Goal: Transaction & Acquisition: Purchase product/service

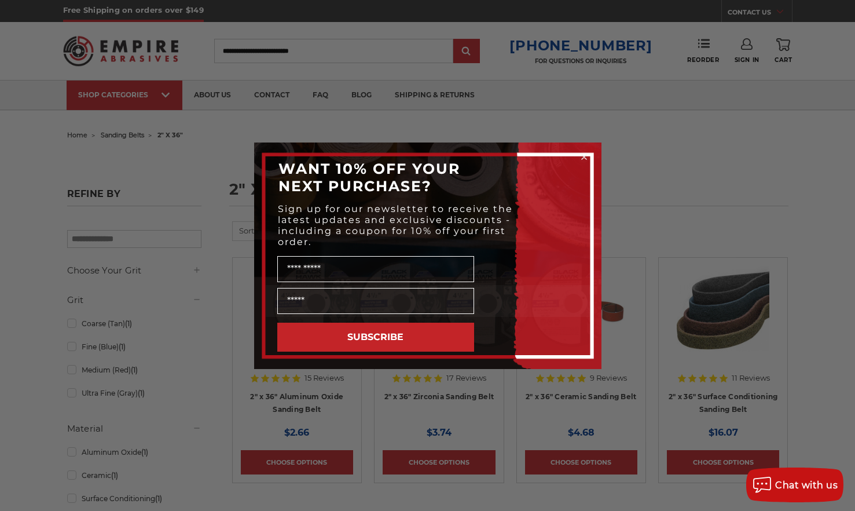
click at [585, 155] on icon "Close dialog" at bounding box center [584, 157] width 5 height 5
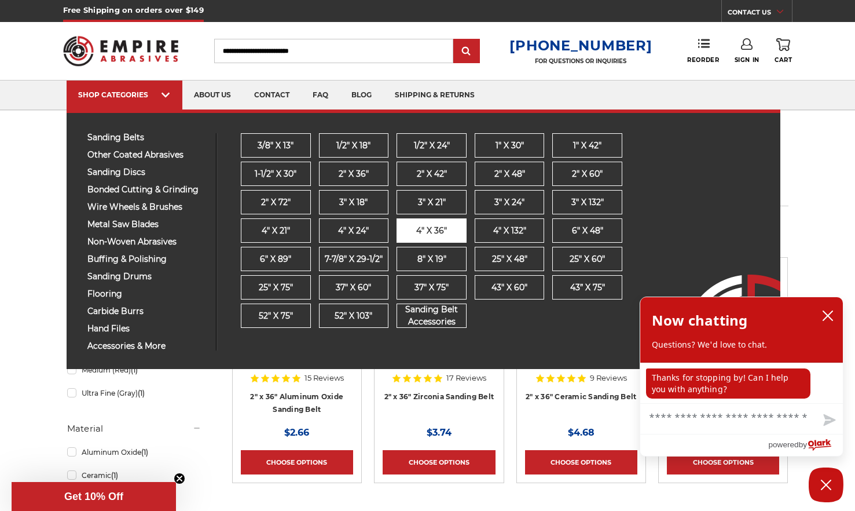
click at [442, 229] on span "4" x 36"" at bounding box center [431, 231] width 31 height 12
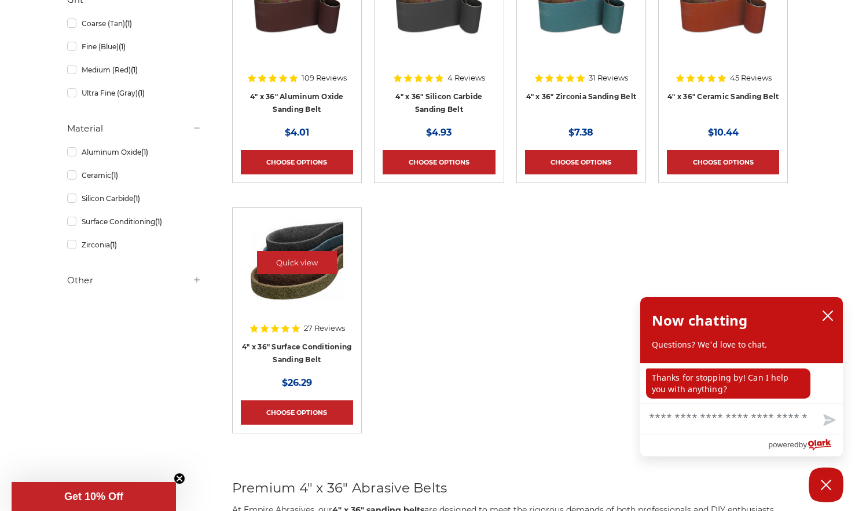
click at [293, 278] on img at bounding box center [297, 262] width 93 height 93
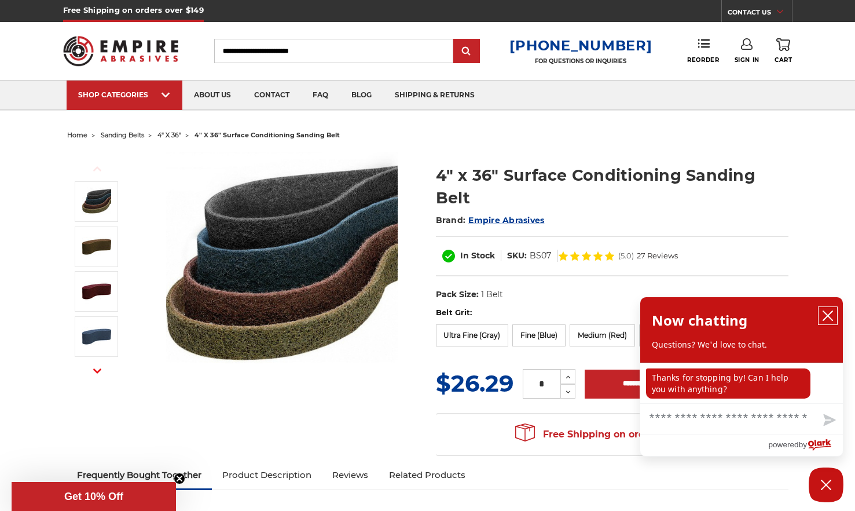
click at [824, 315] on icon "close chatbox" at bounding box center [828, 316] width 12 height 12
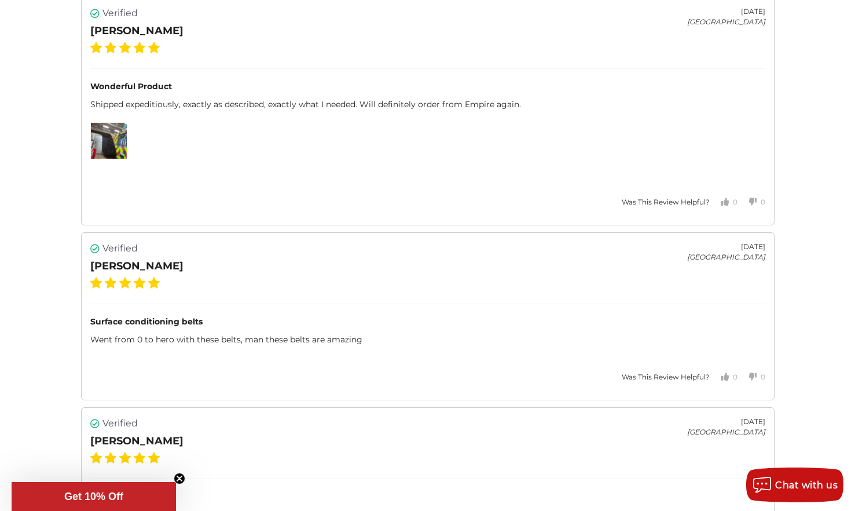
scroll to position [2063, 0]
click at [107, 143] on img at bounding box center [109, 140] width 36 height 36
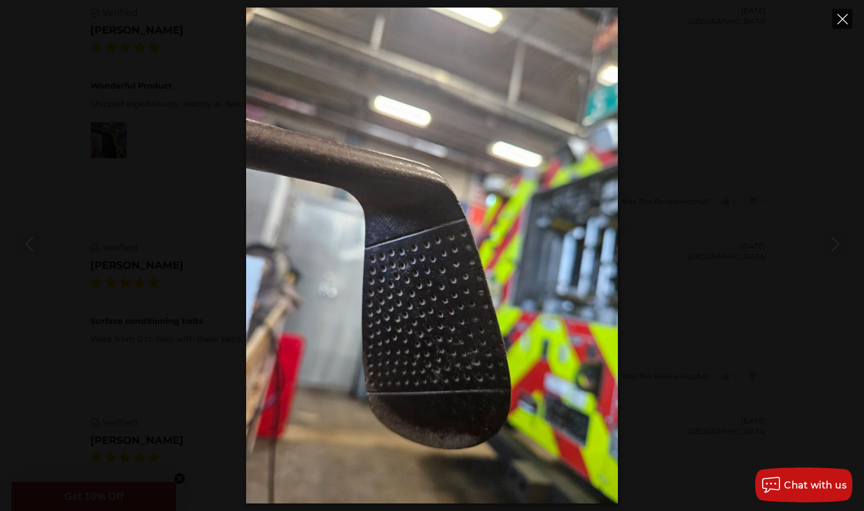
click at [840, 19] on icon "Close" at bounding box center [842, 19] width 10 height 10
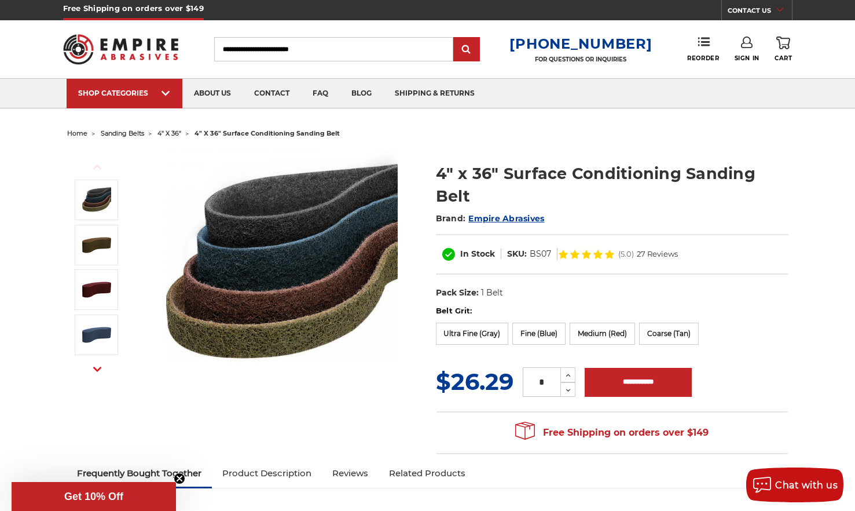
scroll to position [0, 0]
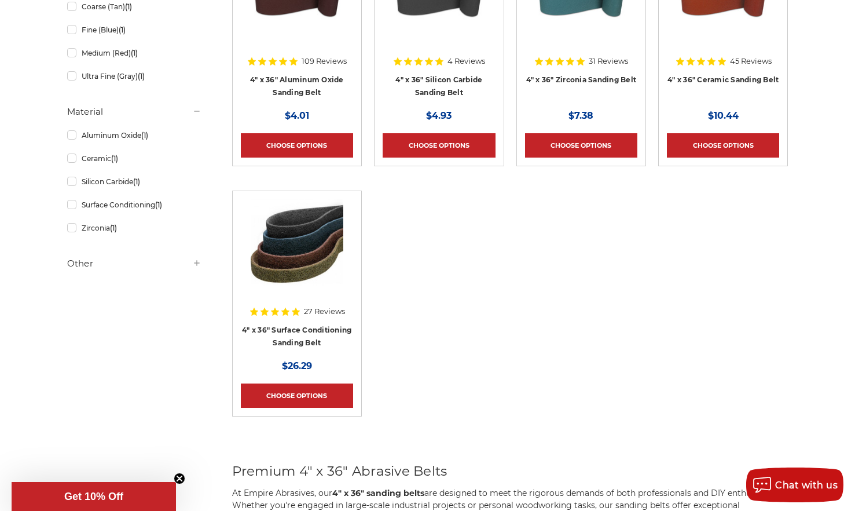
scroll to position [316, 0]
